Goal: Task Accomplishment & Management: Manage account settings

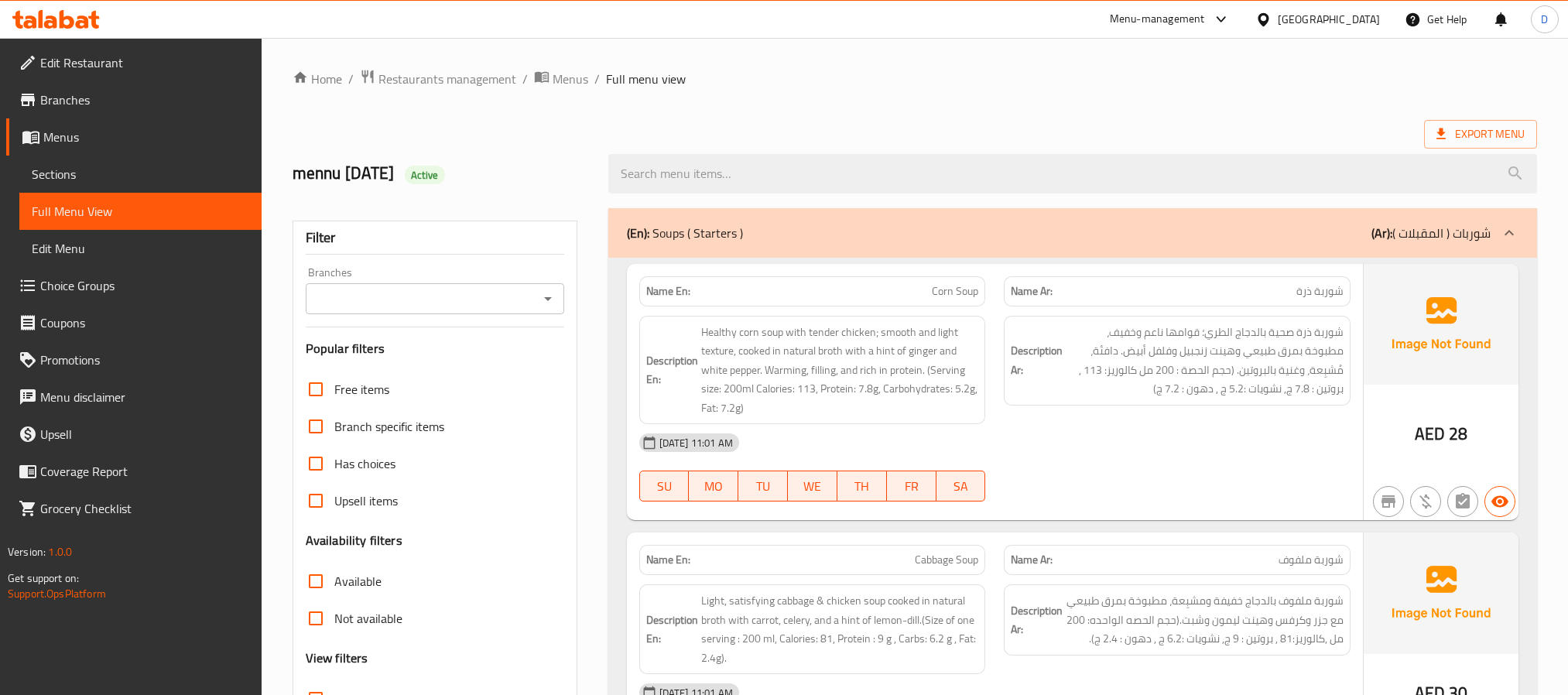
scroll to position [2862, 0]
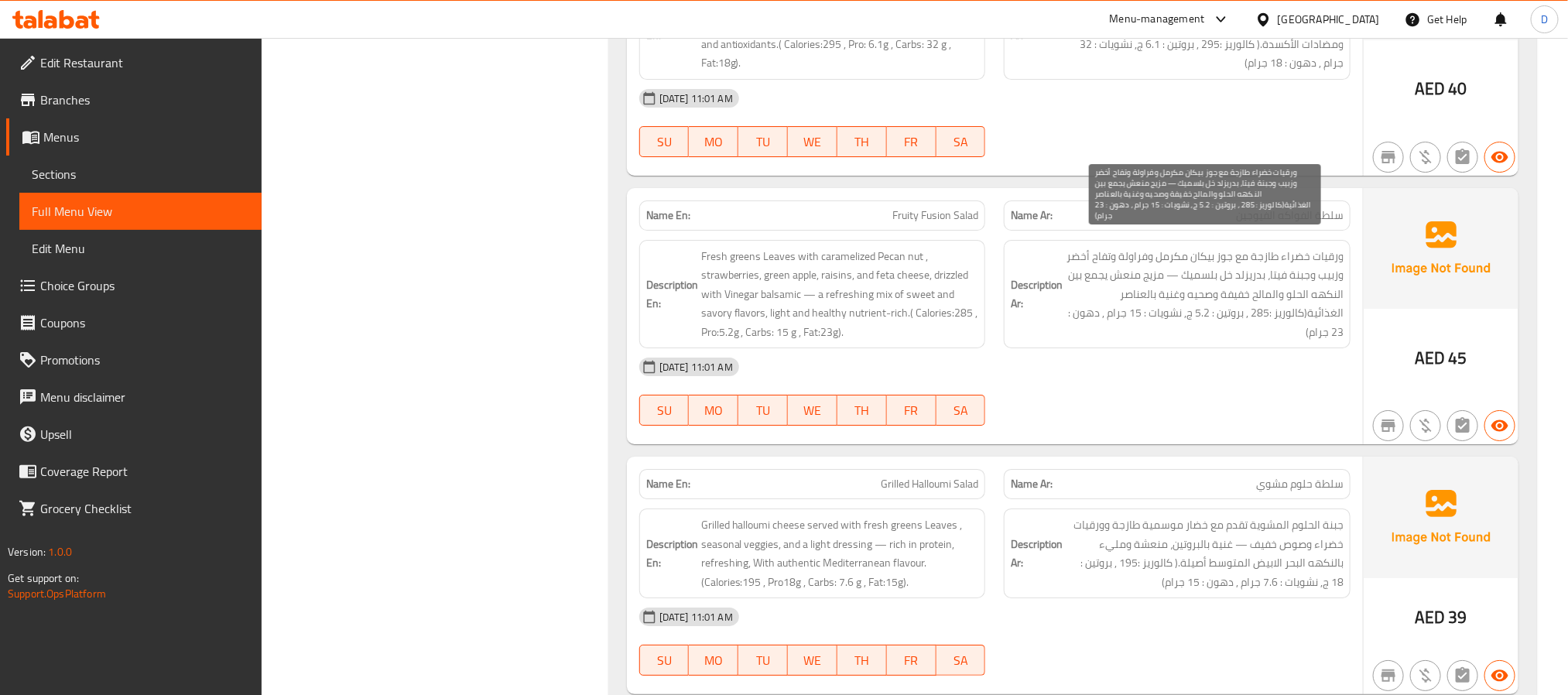
click at [1070, 292] on span "ورقيات خضراء طازجة مع جوز بيكان مكرمل وفراولة وتفاح أخضر وزبيب وجبنة فيتا، بدري…" at bounding box center [1204, 294] width 278 height 95
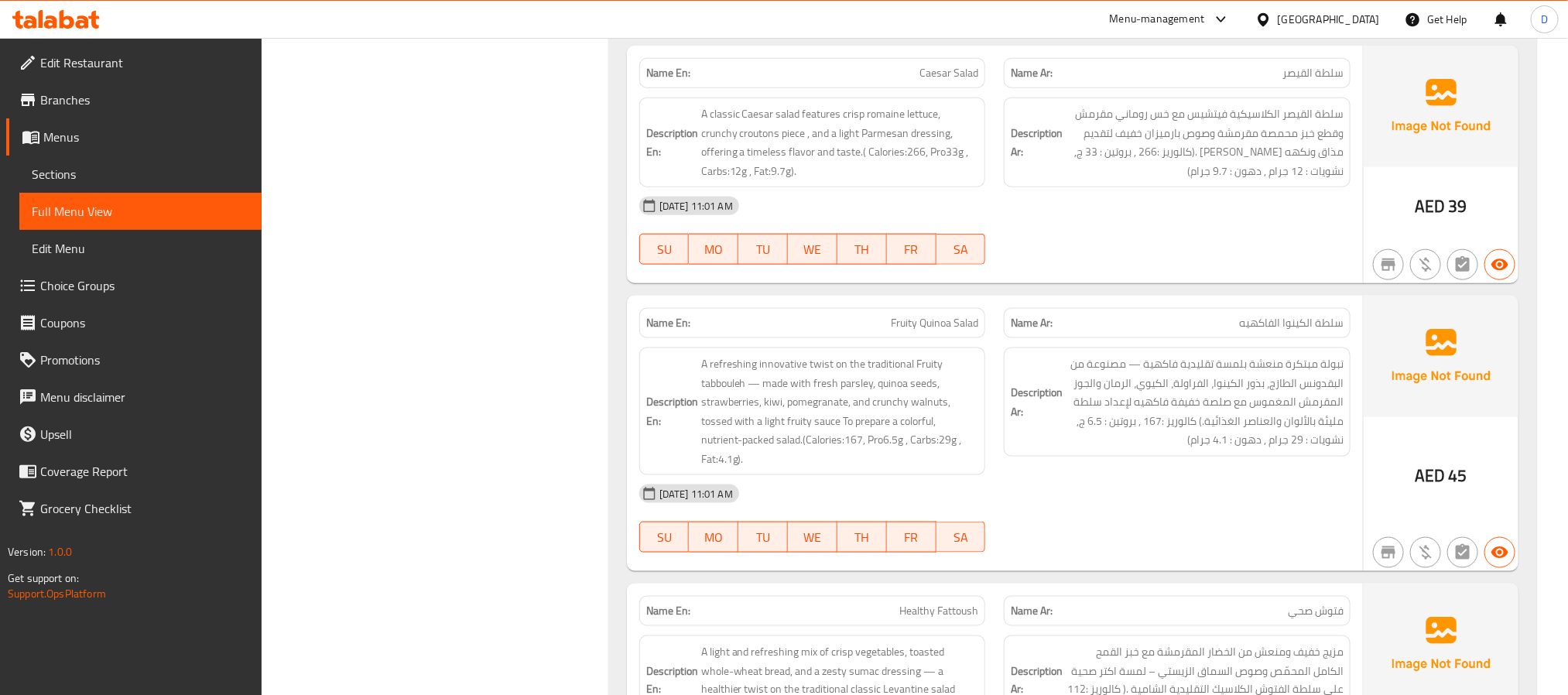
scroll to position [4139, 0]
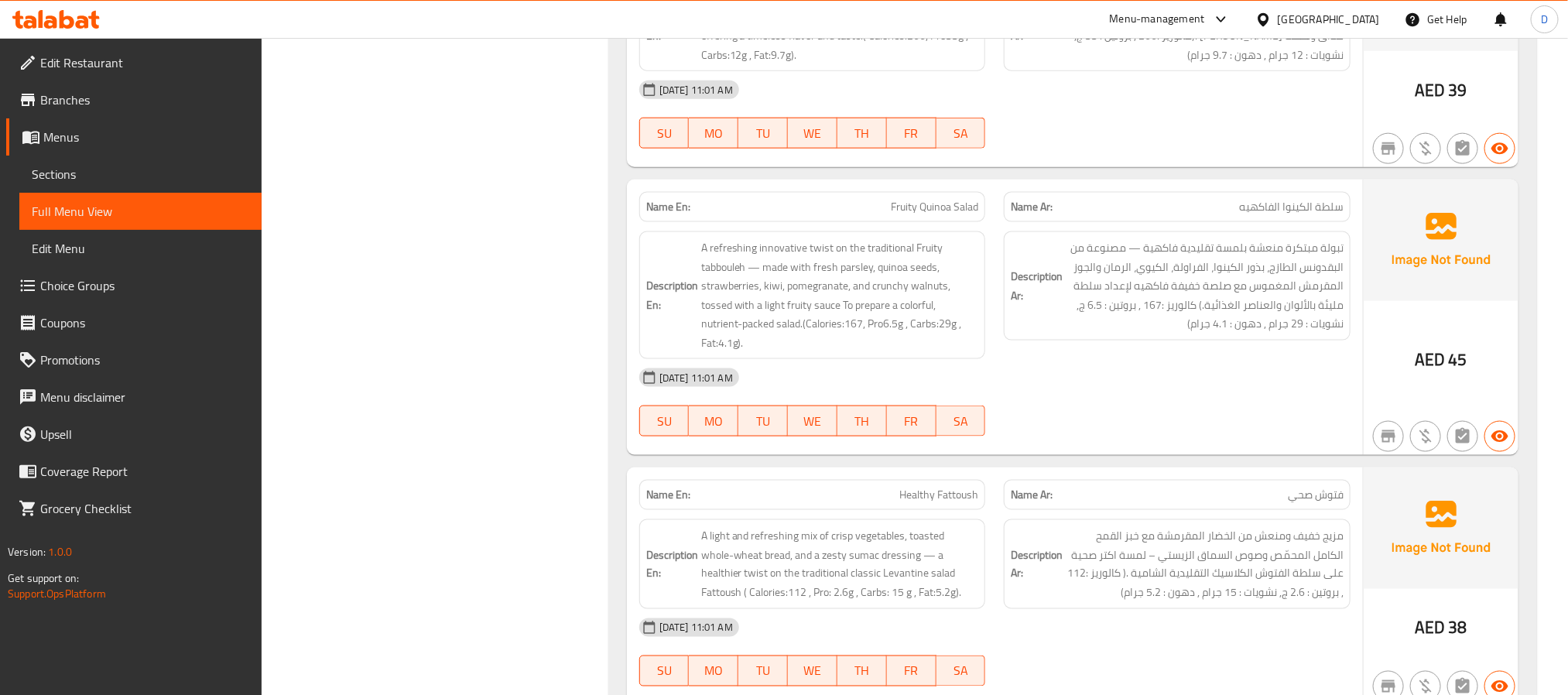
click at [1275, 366] on div "[DATE] 11:01 AM" at bounding box center [995, 378] width 730 height 37
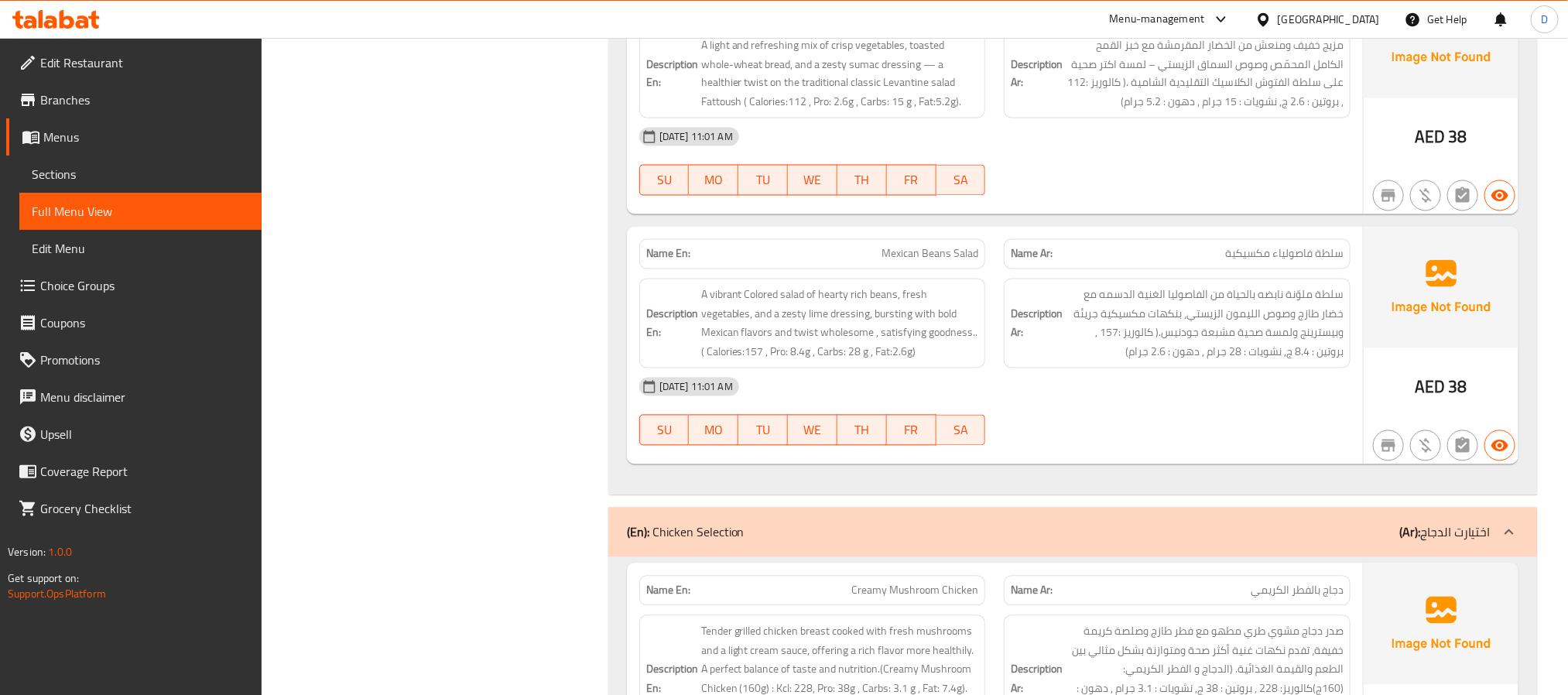
scroll to position [4719, 0]
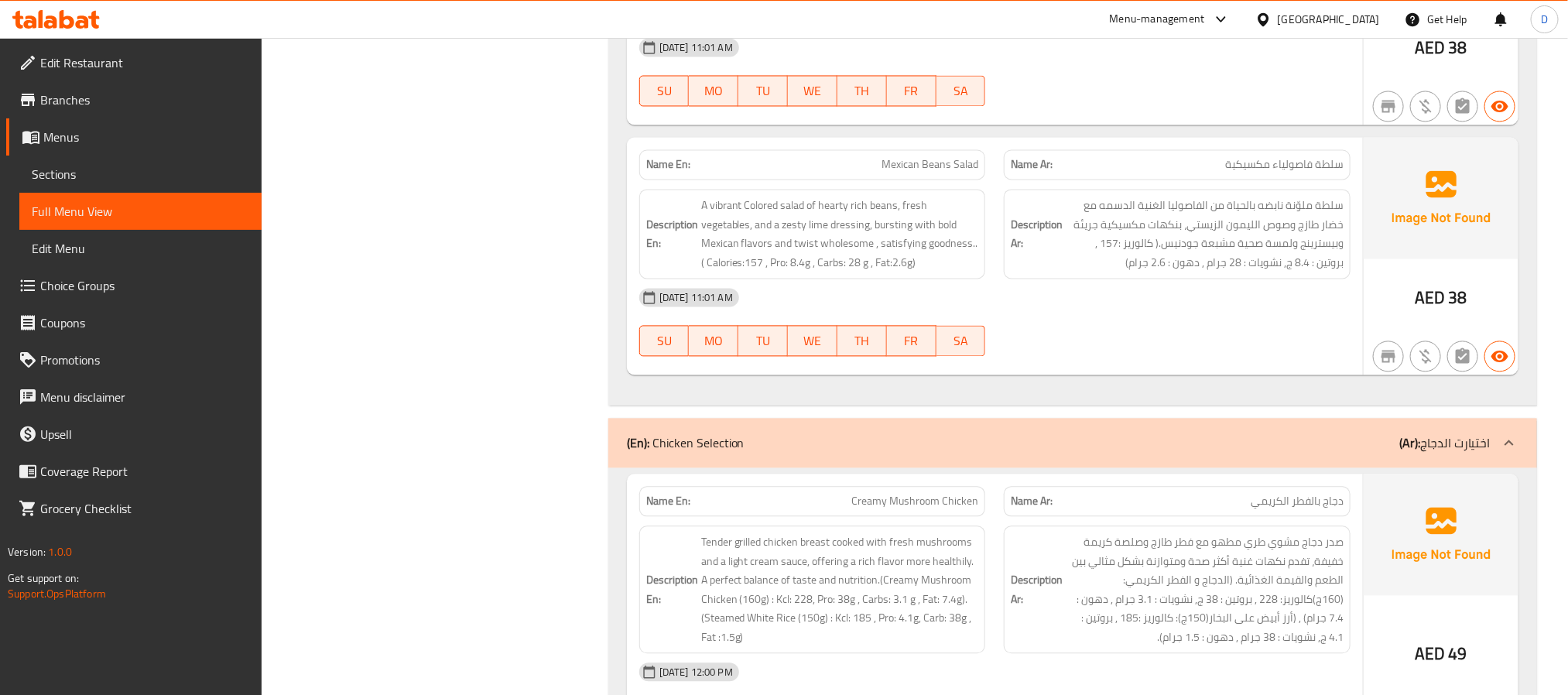
click at [1141, 347] on div at bounding box center [1177, 356] width 366 height 19
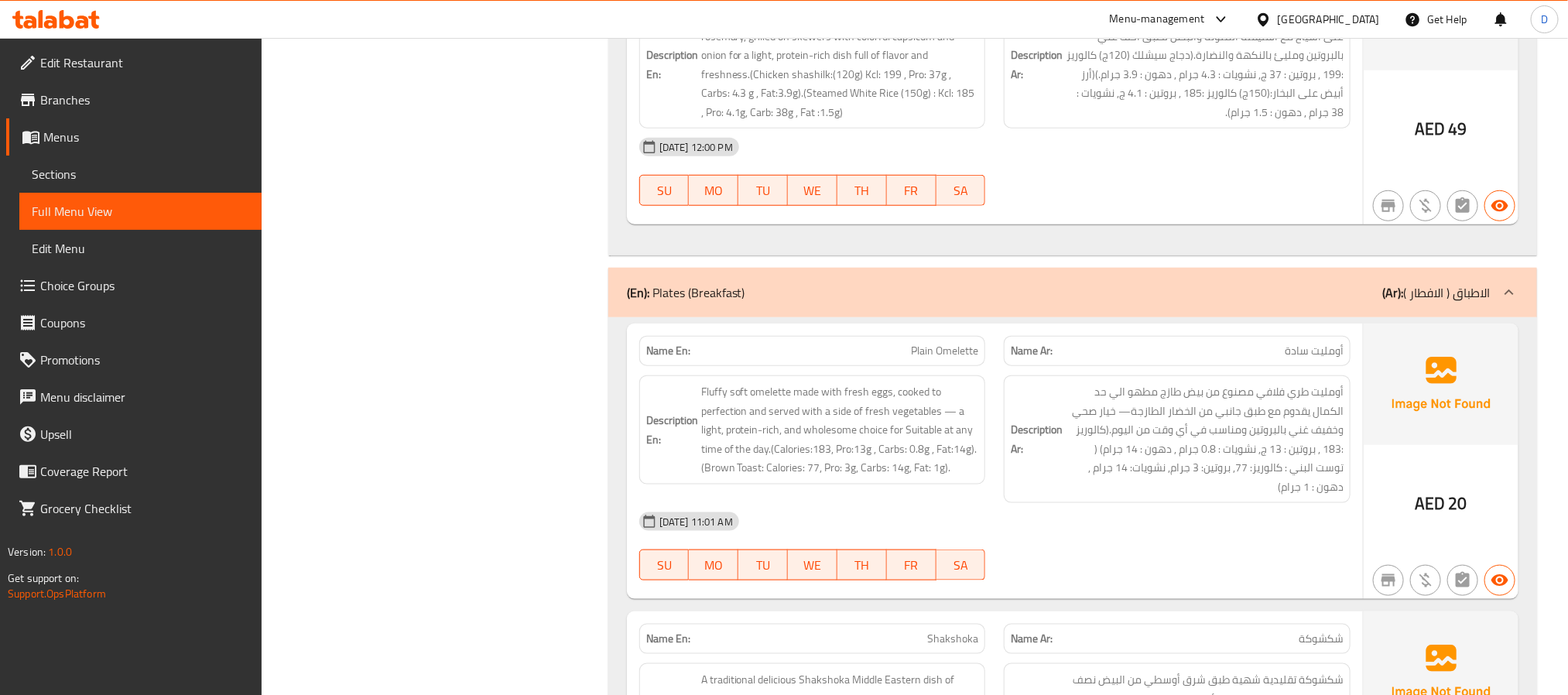
click at [1141, 343] on p "Name Ar: أومليت سادة" at bounding box center [1177, 350] width 333 height 16
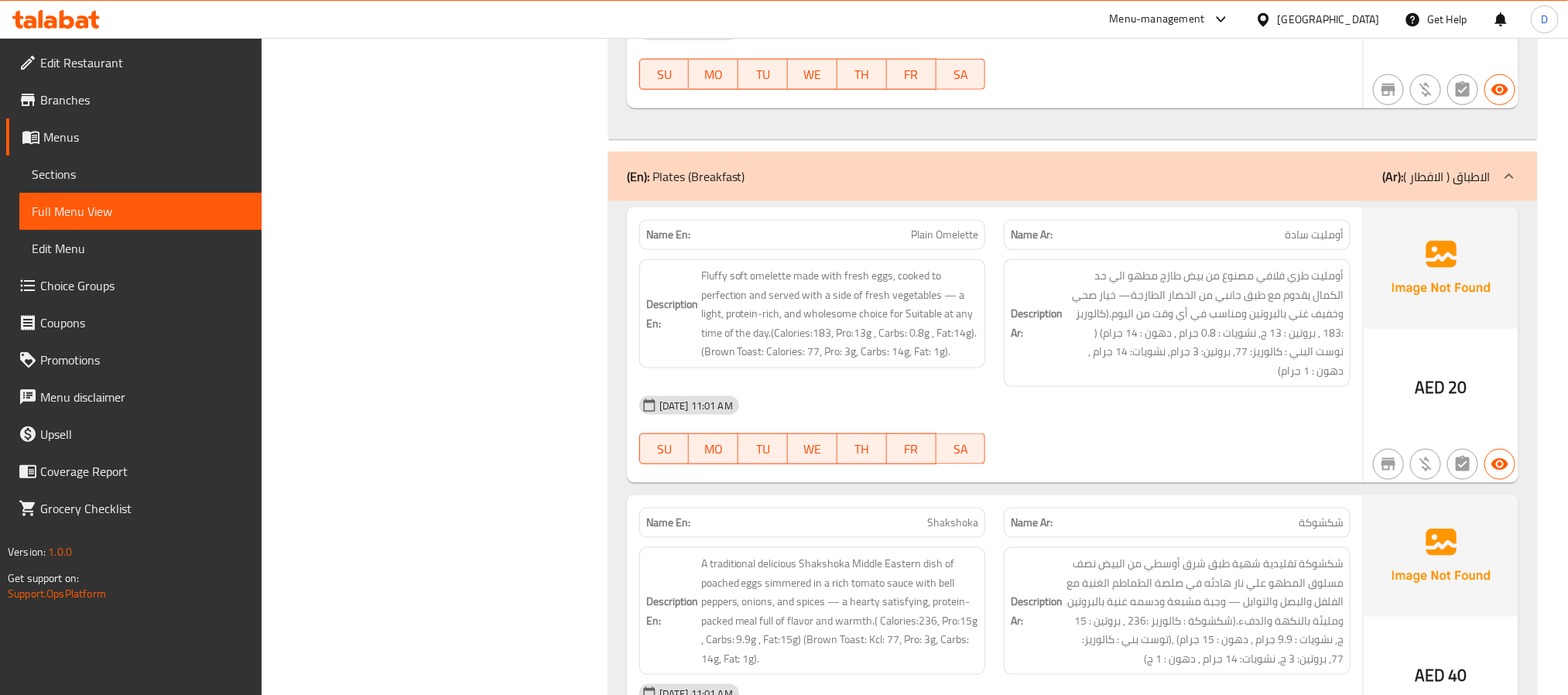
scroll to position [7203, 0]
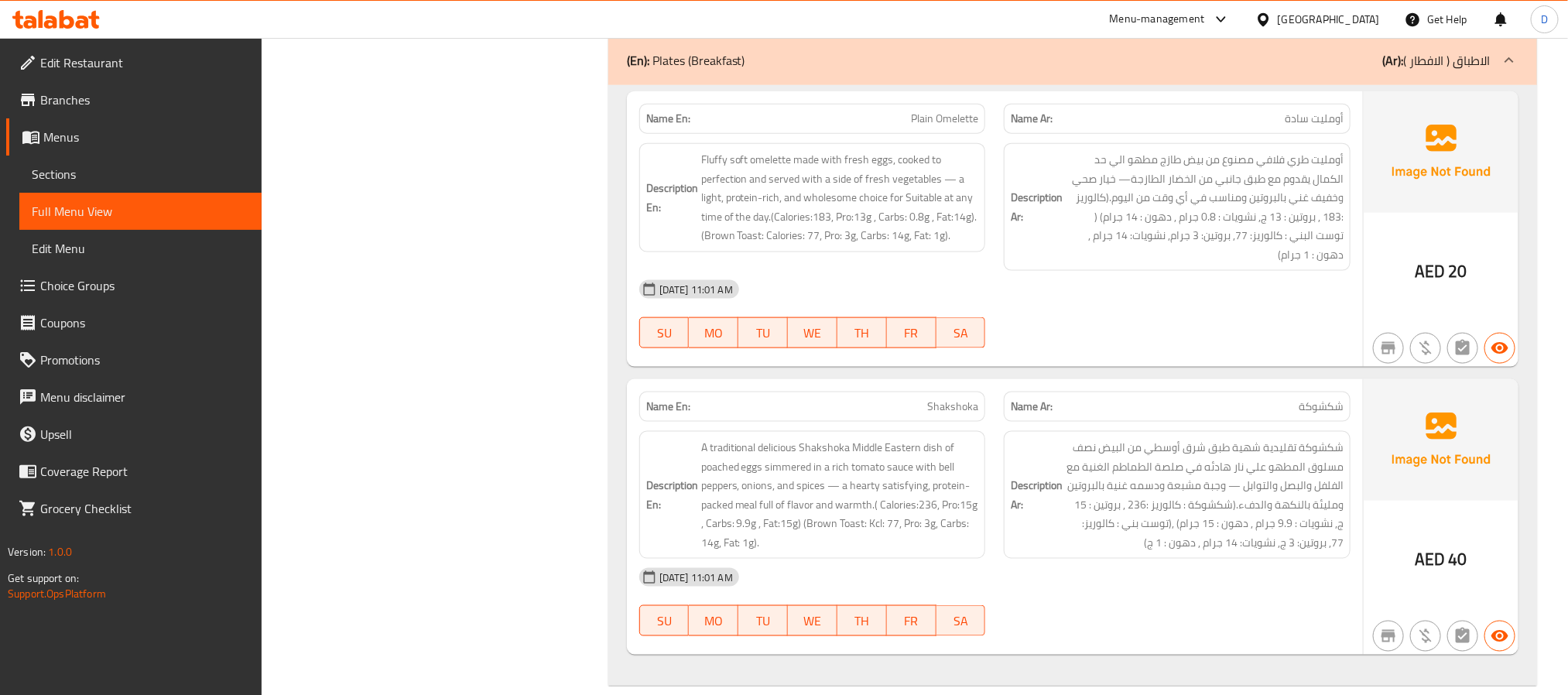
click at [1229, 324] on div "30-09-2025 11:01 AM SU MO TU WE TH FR SA" at bounding box center [995, 314] width 730 height 87
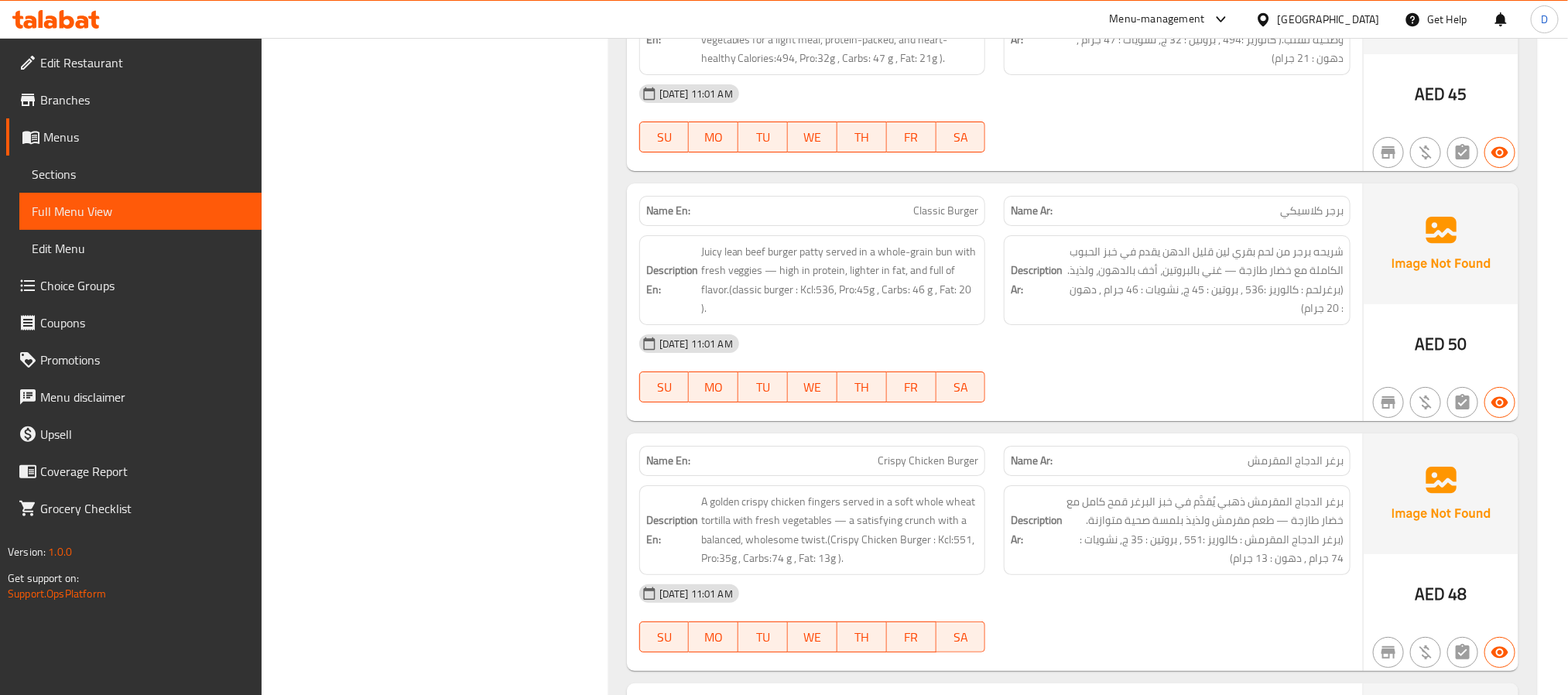
scroll to position [12482, 0]
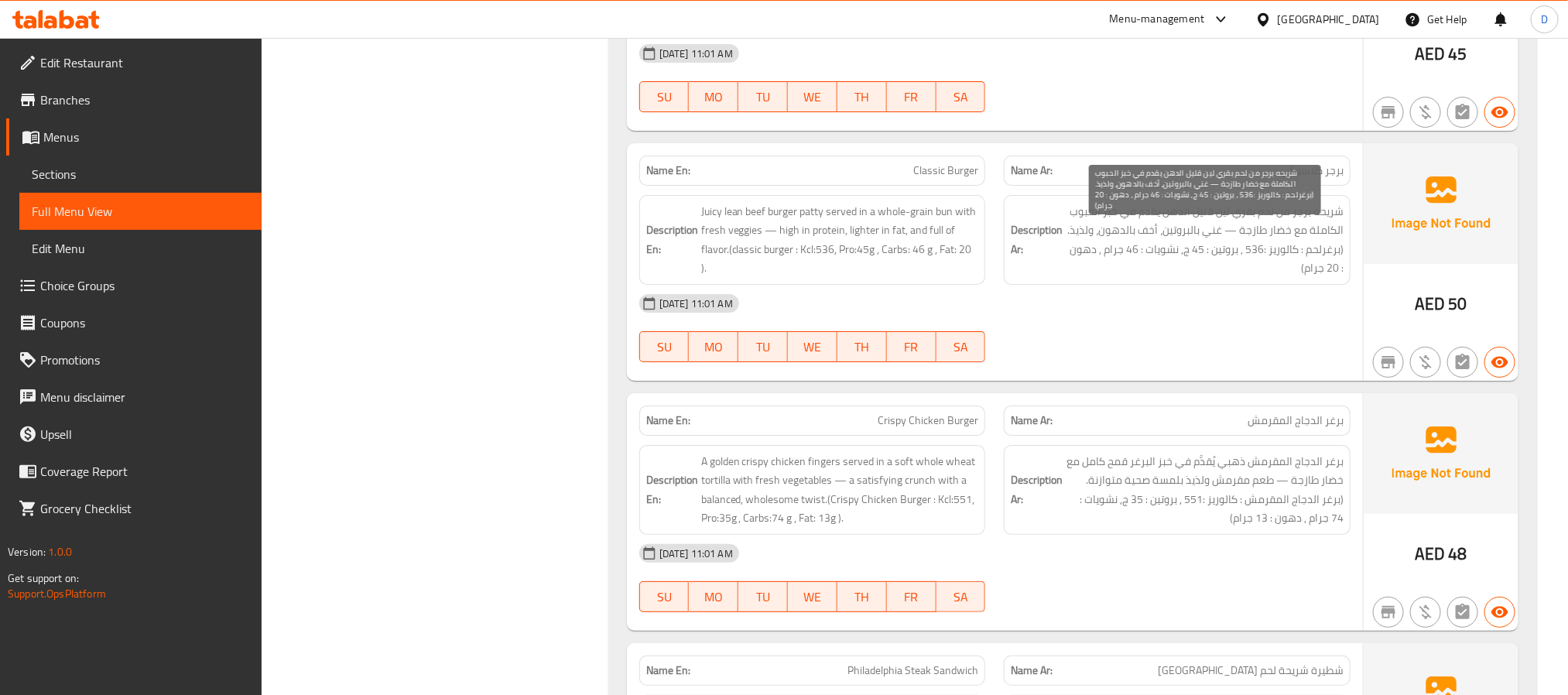
click at [1224, 232] on span "شريحه برجر من لحم بقري لين قليل الدهن يقدم في خبز الحبوب الكاملة مع خضار طازجة …" at bounding box center [1204, 240] width 278 height 76
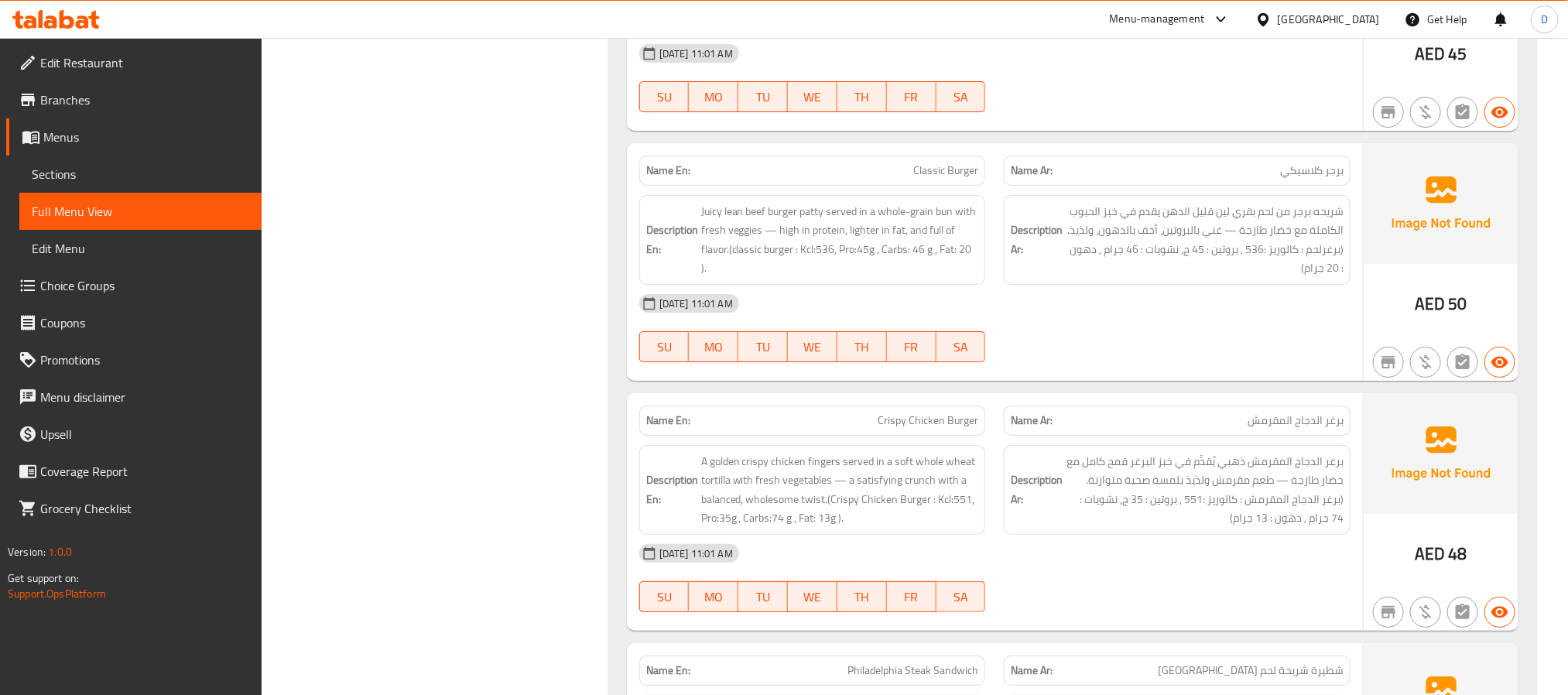
click at [1236, 404] on div "Name En: Chicken Tortilla with Avocado Name Ar: تورتيلا بالدجاج والاوفوكادو Des…" at bounding box center [1073, 34] width 929 height 1794
click at [938, 429] on span "Crispy Chicken Burger" at bounding box center [928, 420] width 101 height 16
copy span "Crispy Chicken Burger"
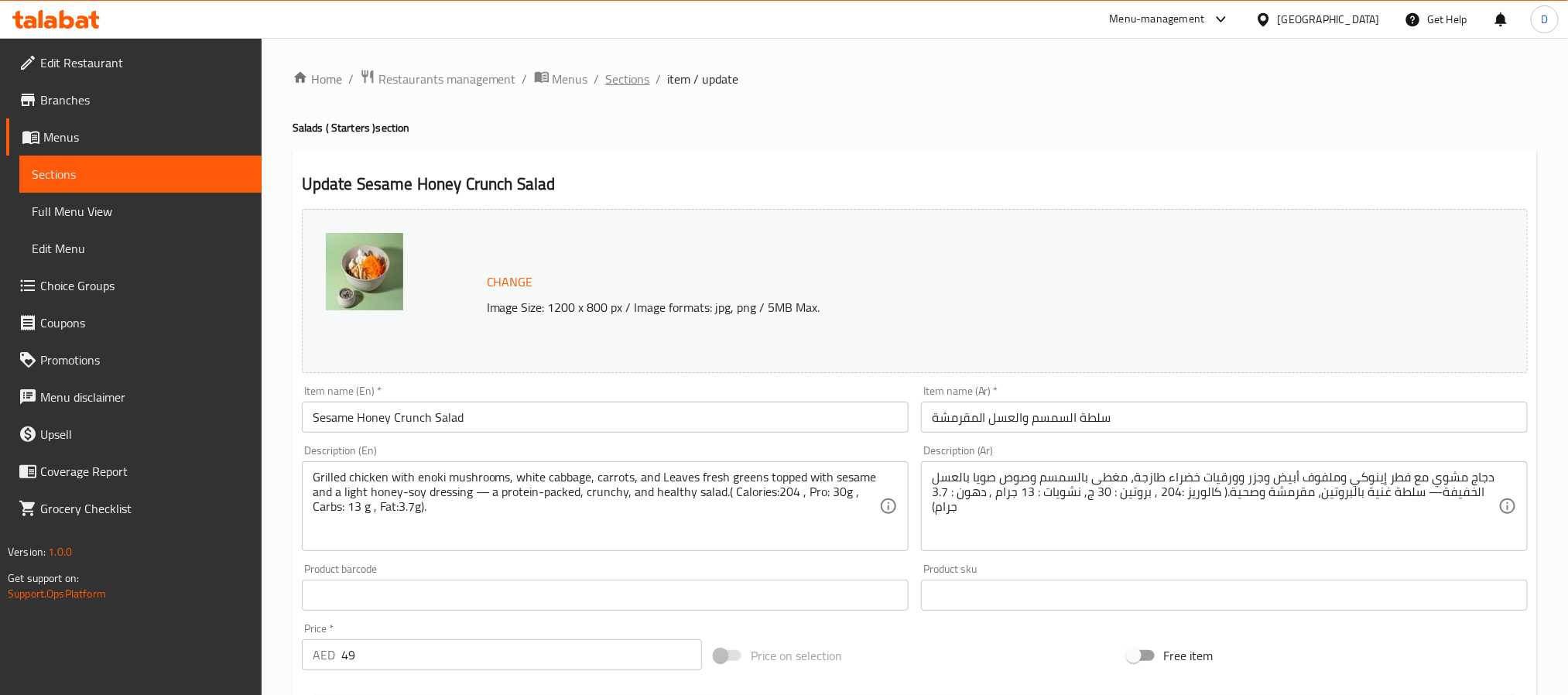
click at [630, 81] on span "Sections" at bounding box center [627, 79] width 44 height 19
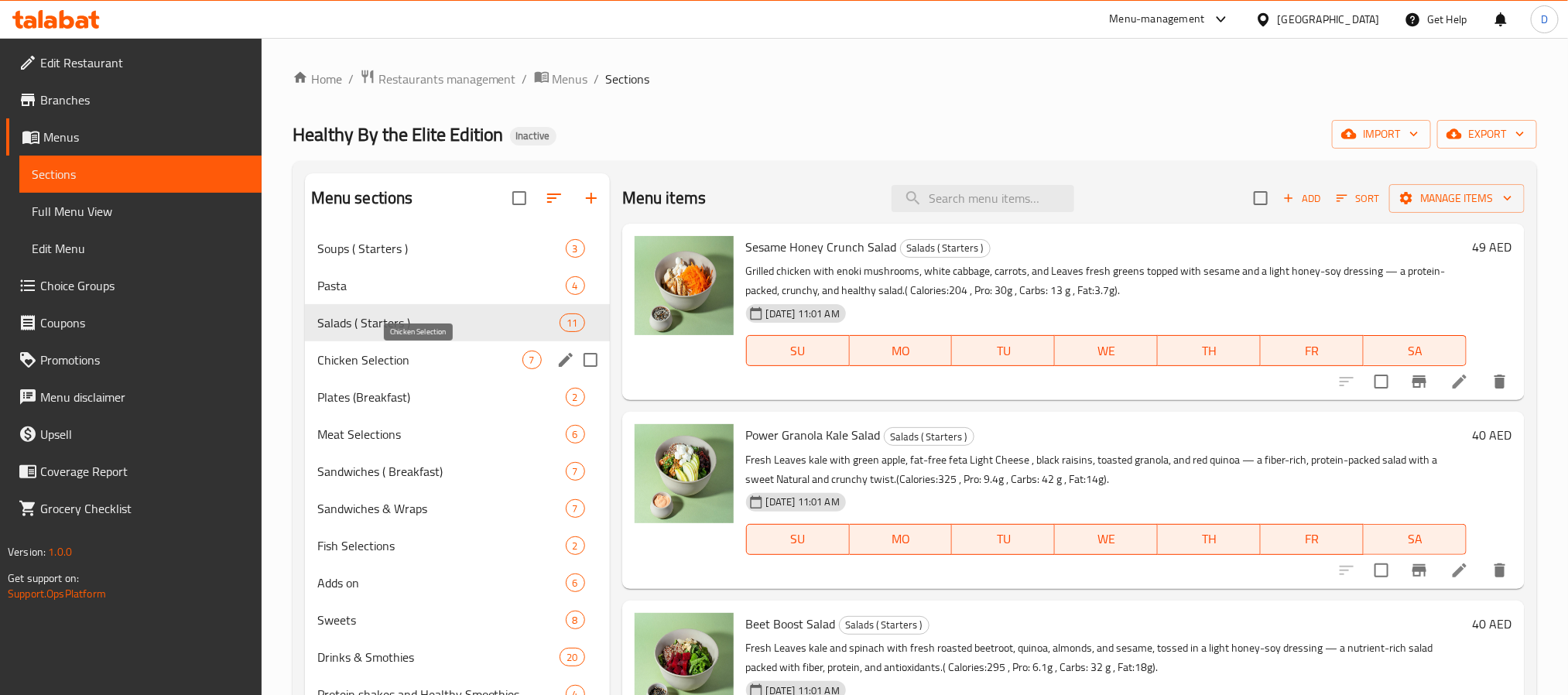
click at [421, 363] on span "Chicken Selection" at bounding box center [420, 360] width 205 height 19
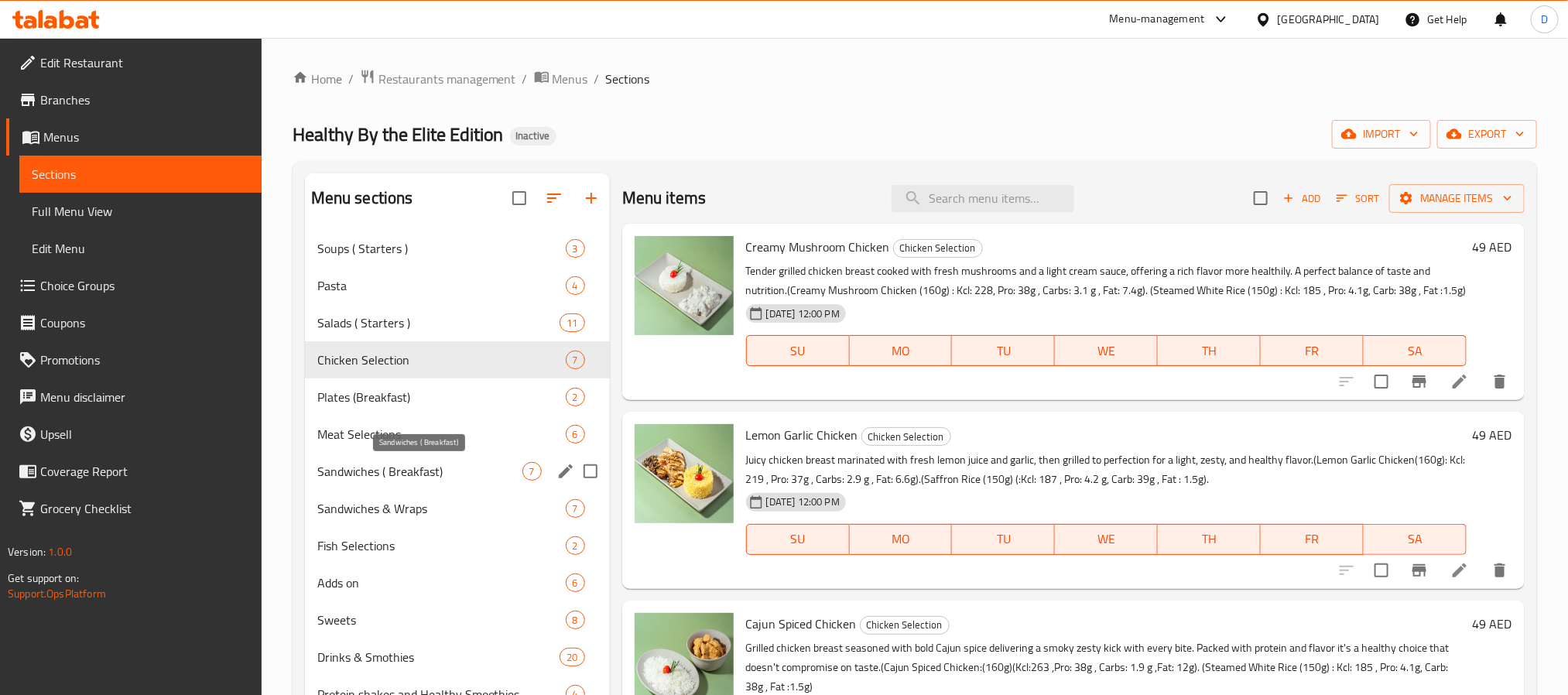
click at [453, 470] on span "Sandwiches ( Breakfast)" at bounding box center [420, 472] width 205 height 19
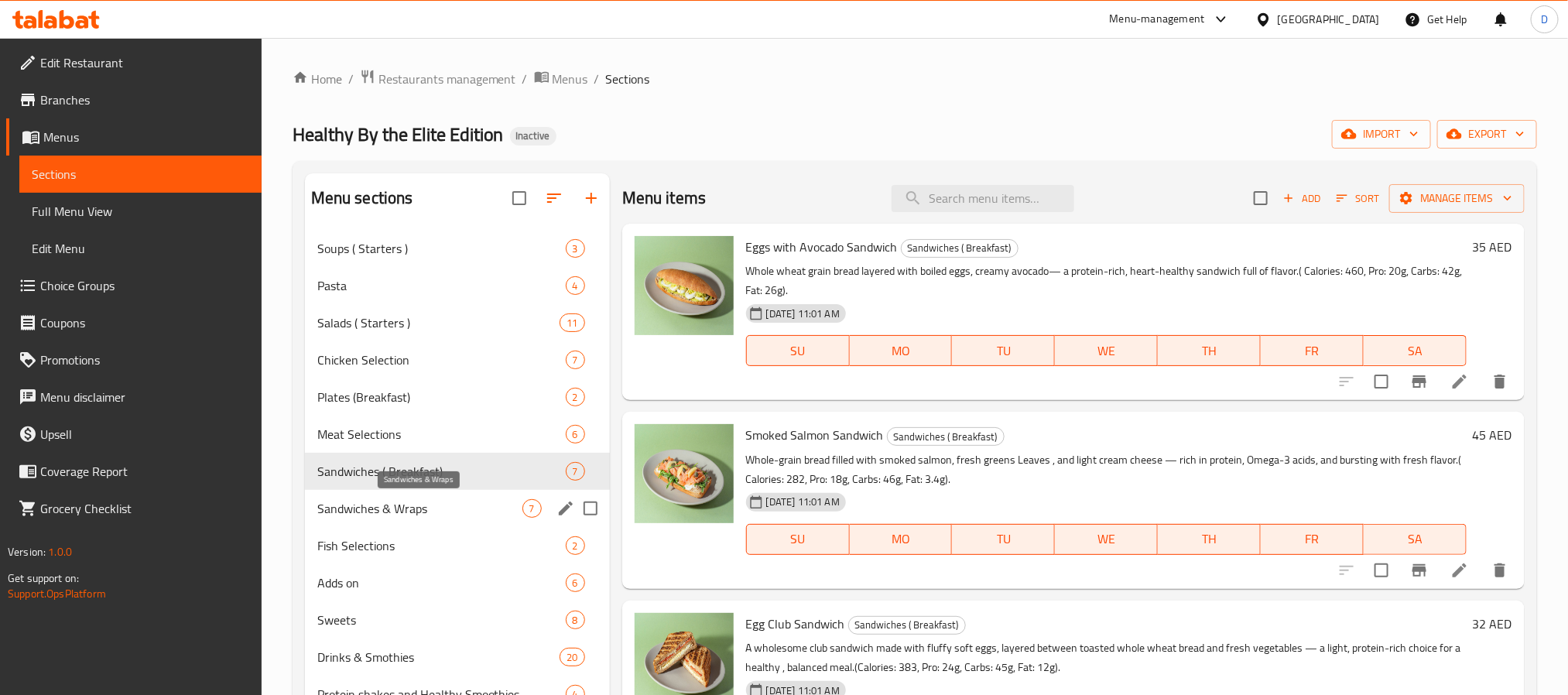
click at [436, 501] on span "Sandwiches & Wraps" at bounding box center [420, 508] width 205 height 19
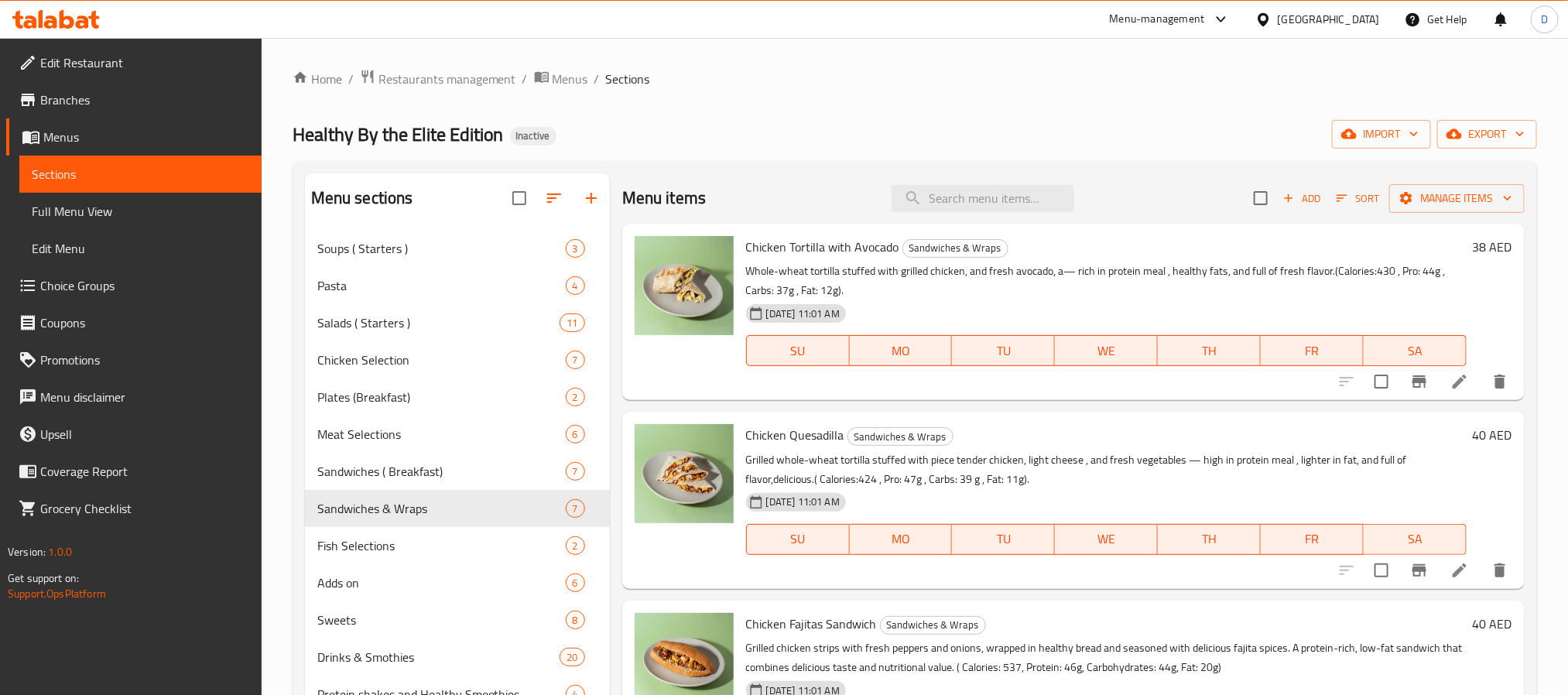
scroll to position [662, 0]
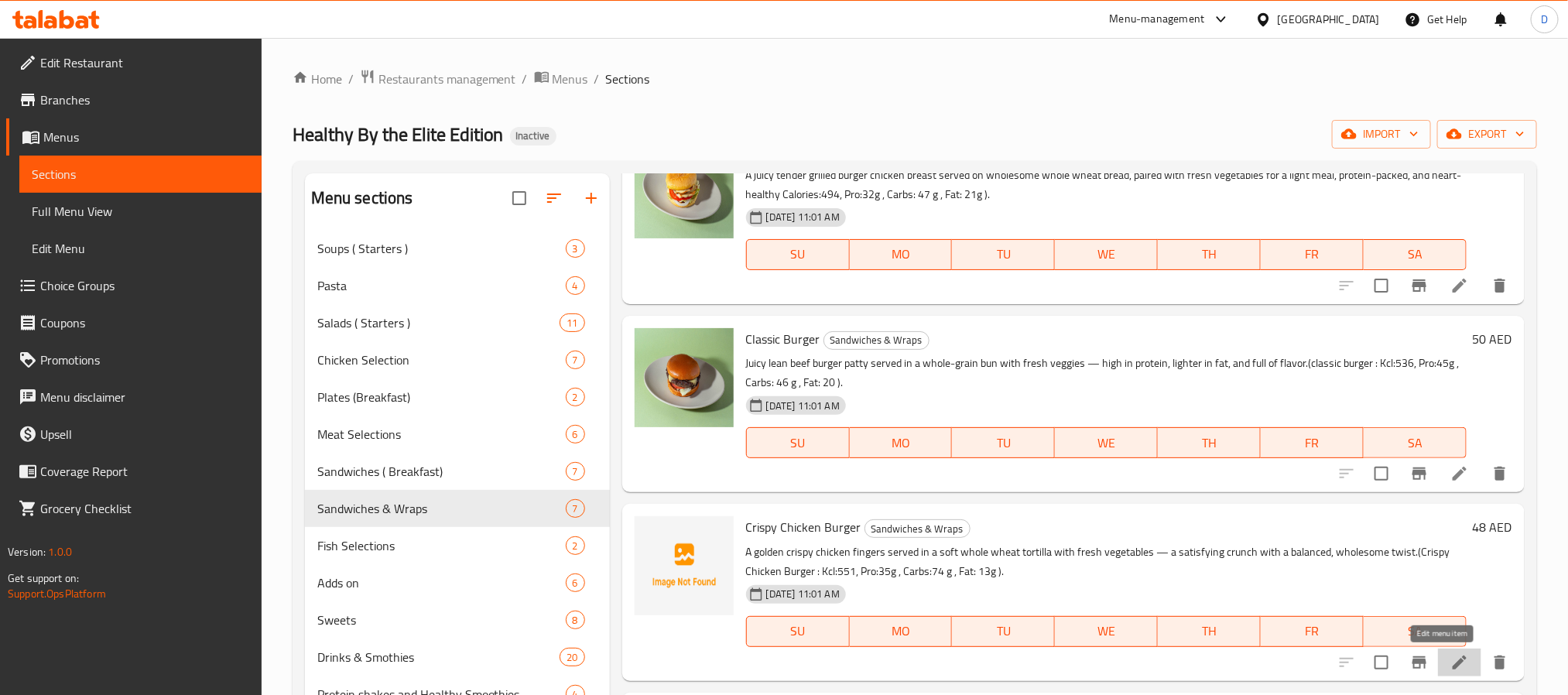
click at [1451, 662] on icon at bounding box center [1460, 662] width 19 height 19
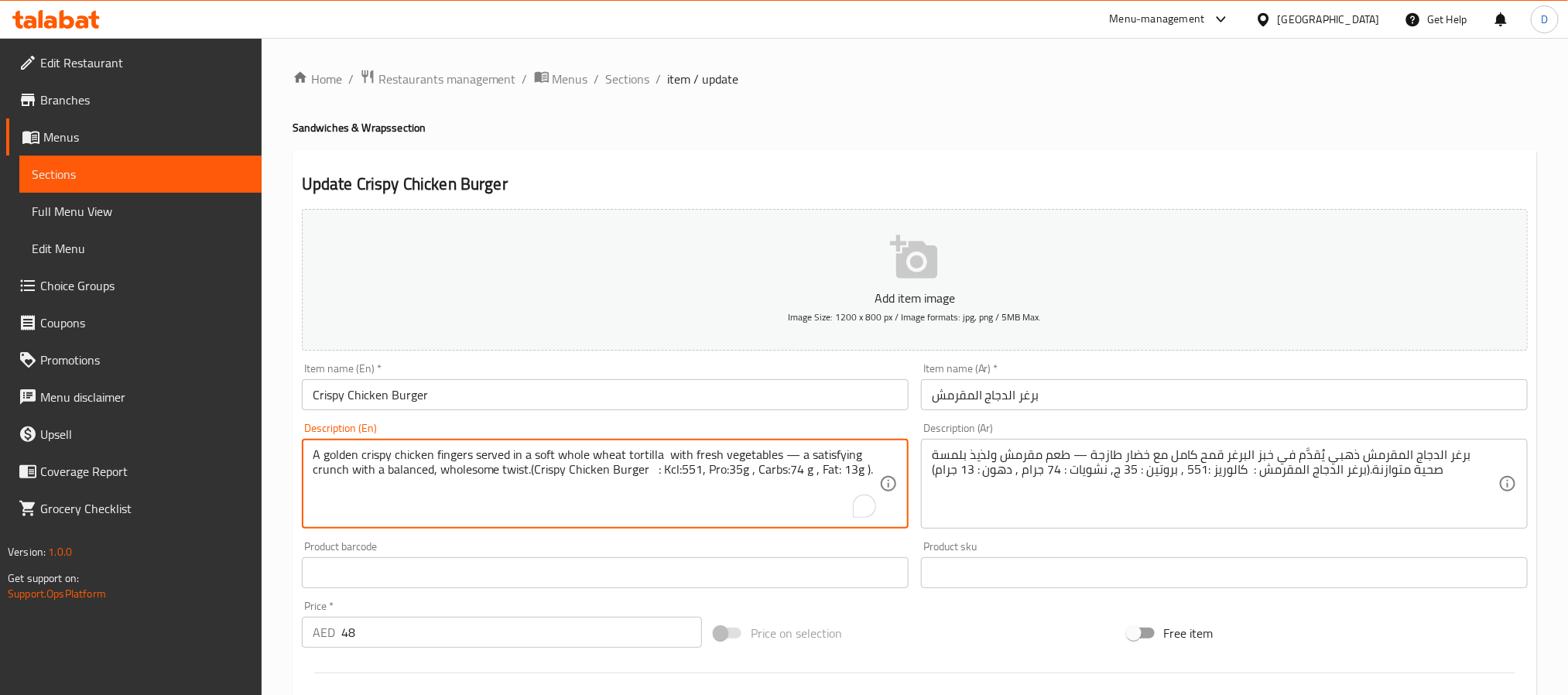
click at [637, 456] on textarea "A golden crispy chicken fingers served in a soft whole wheat tortilla with fres…" at bounding box center [596, 484] width 567 height 74
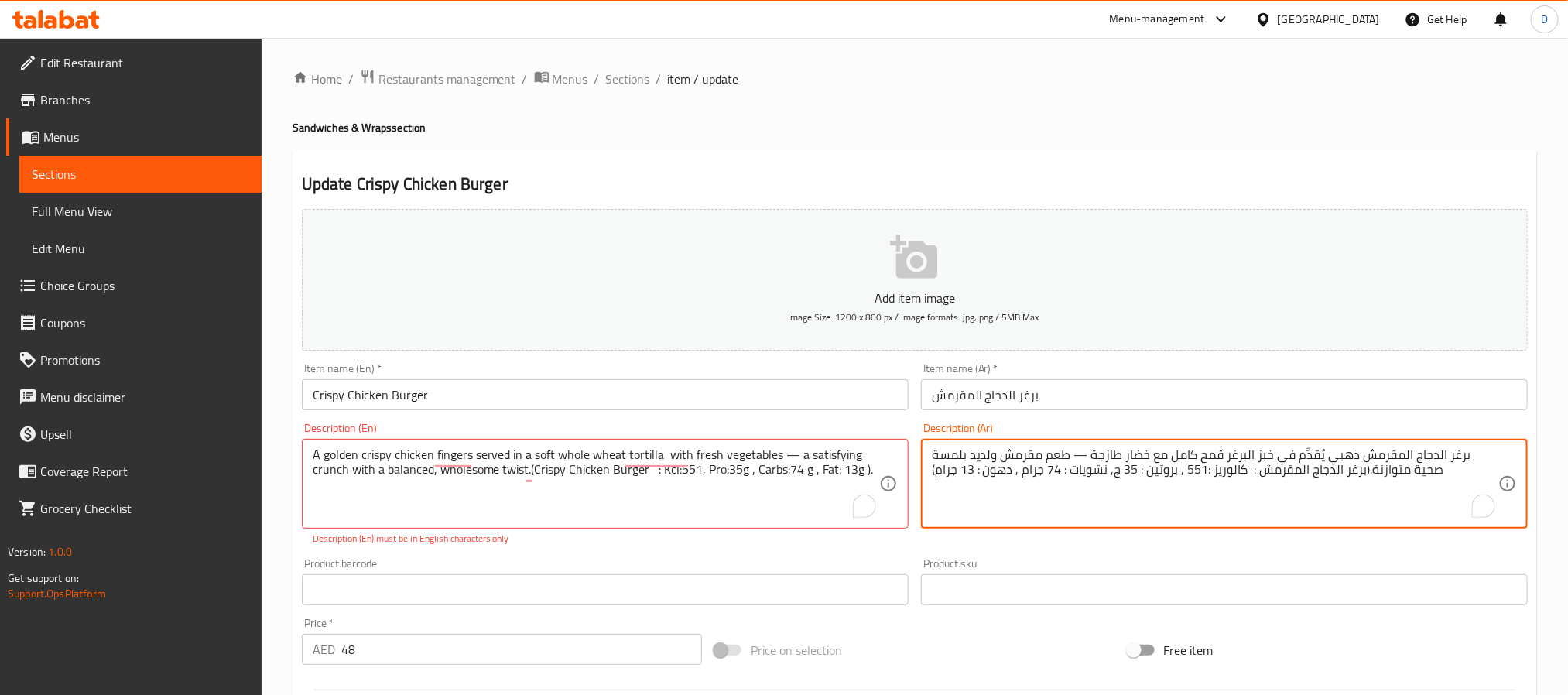
click at [1278, 479] on textarea "برغر الدجاج المقرمش ذهبي يُقدَّم في خبز البرغر قمح كامل مع خضار طازجة — طعم مقر…" at bounding box center [1214, 484] width 567 height 74
paste textarea "صابع دجاج مقرمشة ذهبية اللون تقدم في خبز تورتيلا ناعم من القمح الكامل مع خضروات…"
type textarea "أصابع دجاج مقرمشة ذهبية اللون تقدم في خبز تورتيلا ناعم من القمح الكامل مع خضروا…"
click at [1208, 397] on input "برغر الدجاج المقرمش" at bounding box center [1225, 394] width 607 height 31
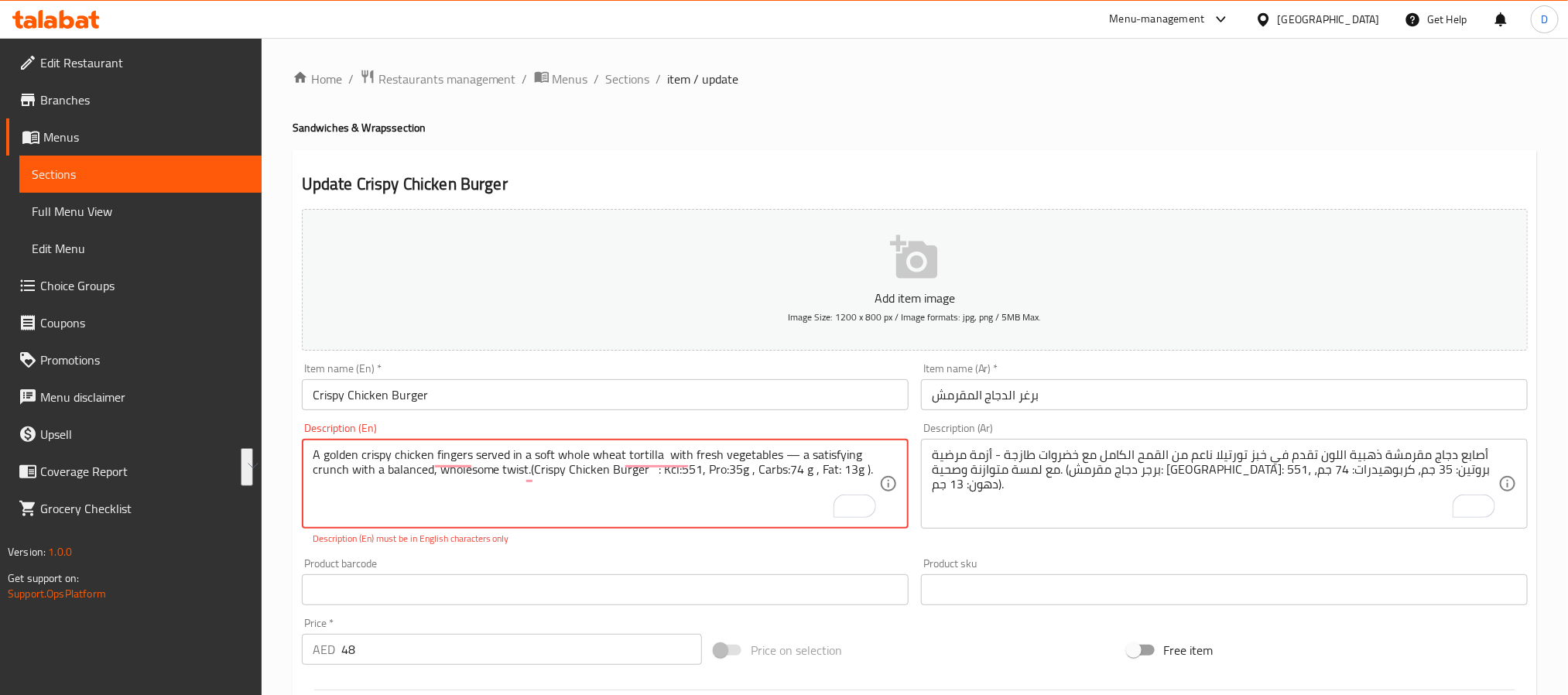
click at [573, 504] on textarea "A golden crispy chicken fingers served in a soft whole wheat tortilla with fres…" at bounding box center [596, 484] width 567 height 74
click at [644, 77] on span "Sections" at bounding box center [627, 79] width 44 height 19
